Goal: Information Seeking & Learning: Learn about a topic

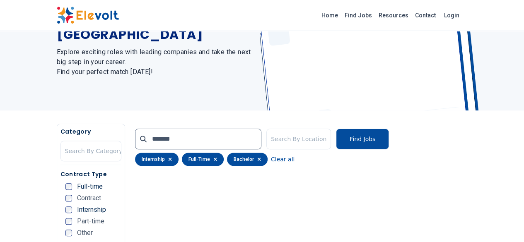
scroll to position [98, 0]
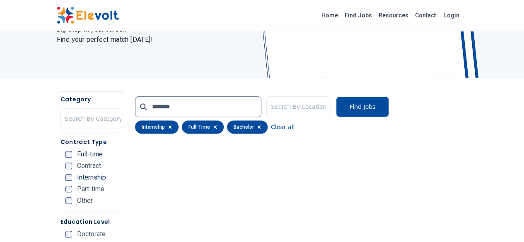
click at [168, 127] on icon "button" at bounding box center [170, 127] width 4 height 5
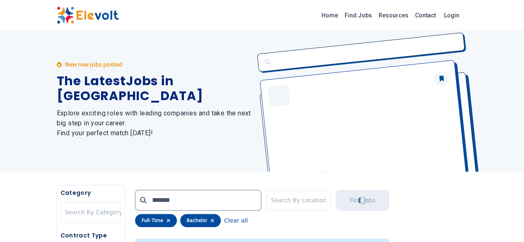
scroll to position [0, 0]
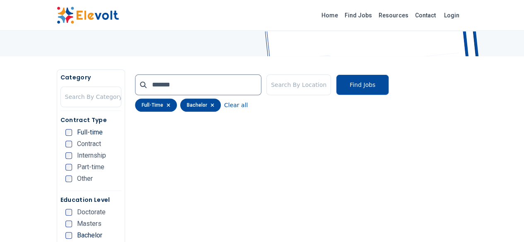
scroll to position [115, 0]
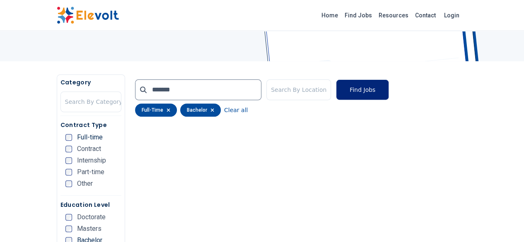
click at [387, 92] on button "Find Jobs" at bounding box center [362, 90] width 53 height 21
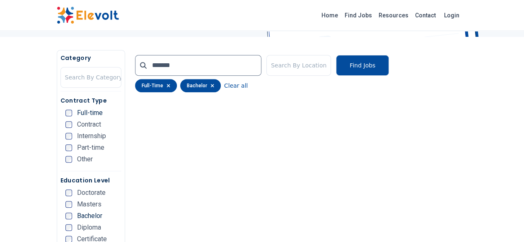
scroll to position [0, 0]
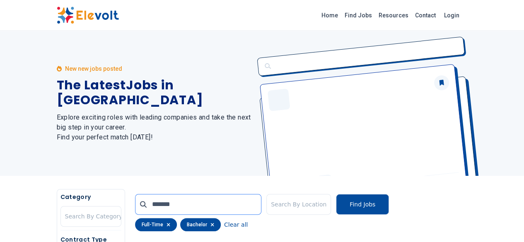
click at [204, 203] on input "*******" at bounding box center [198, 204] width 126 height 21
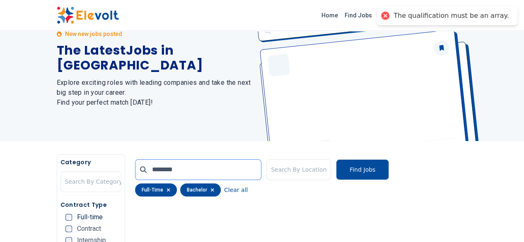
scroll to position [32, 0]
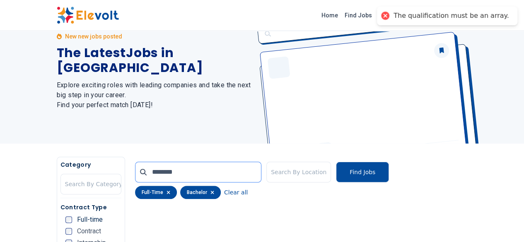
click at [211, 169] on input "*******" at bounding box center [198, 172] width 126 height 21
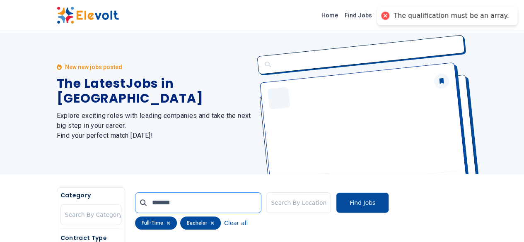
scroll to position [0, 0]
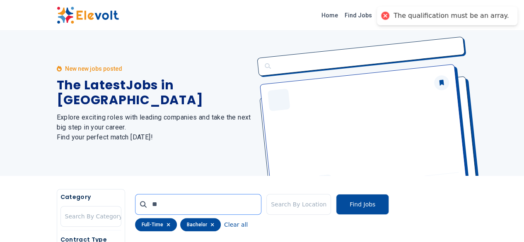
type input "*"
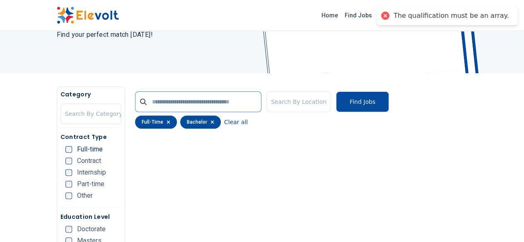
scroll to position [104, 0]
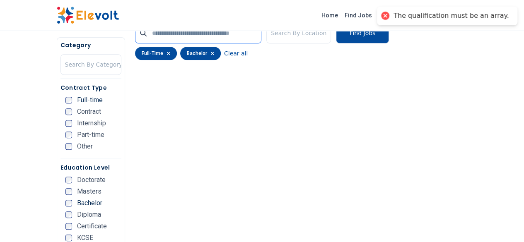
scroll to position [163, 0]
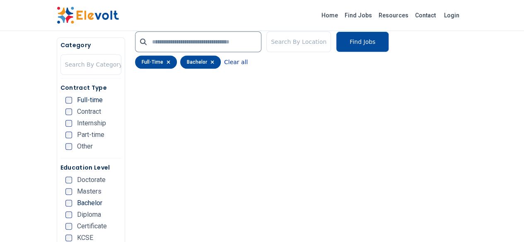
click at [224, 63] on button "Clear all" at bounding box center [236, 62] width 24 height 13
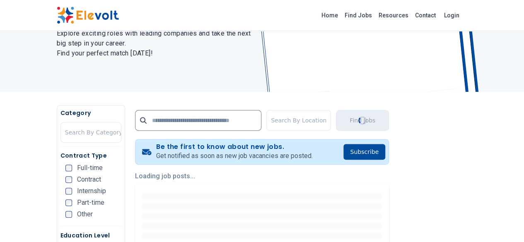
scroll to position [86, 0]
